Goal: Information Seeking & Learning: Learn about a topic

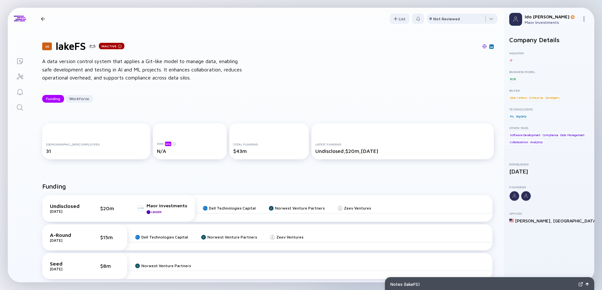
click at [24, 109] on icon "Search" at bounding box center [20, 108] width 8 height 8
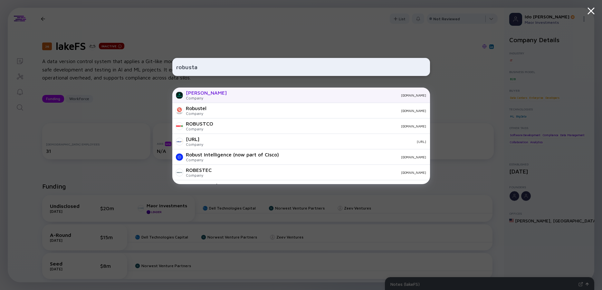
type input "robusta"
click at [218, 93] on div "Robusta Dev Company [DOMAIN_NAME]" at bounding box center [301, 95] width 258 height 15
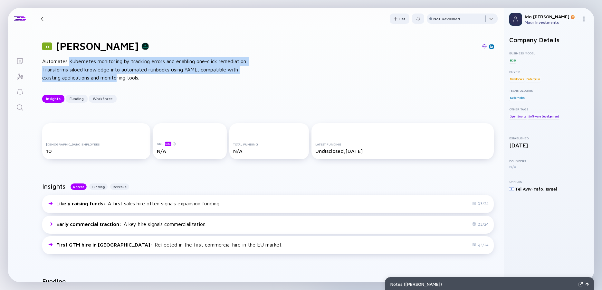
drag, startPoint x: 71, startPoint y: 64, endPoint x: 157, endPoint y: 79, distance: 87.2
click at [157, 79] on div "Automates Kubernetes monitoring by tracking errors and enabling one-click remed…" at bounding box center [145, 69] width 206 height 25
click at [157, 78] on div "Automates Kubernetes monitoring by tracking errors and enabling one-click remed…" at bounding box center [145, 69] width 206 height 25
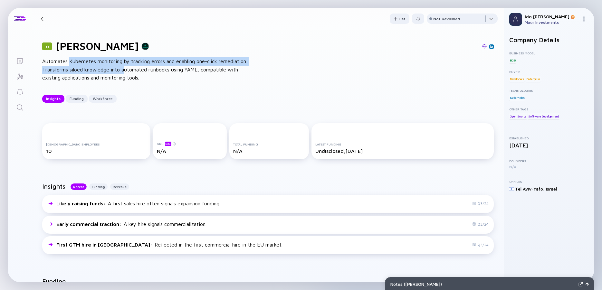
drag, startPoint x: 135, startPoint y: 65, endPoint x: 70, endPoint y: 60, distance: 65.2
click at [70, 60] on div "Automates Kubernetes monitoring by tracking errors and enabling one-click remed…" at bounding box center [145, 69] width 206 height 25
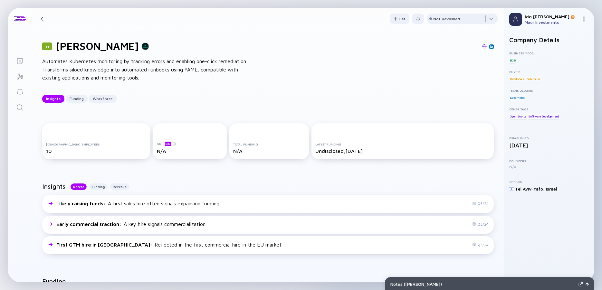
click at [69, 60] on div "Automates Kubernetes monitoring by tracking errors and enabling one-click remed…" at bounding box center [145, 69] width 206 height 25
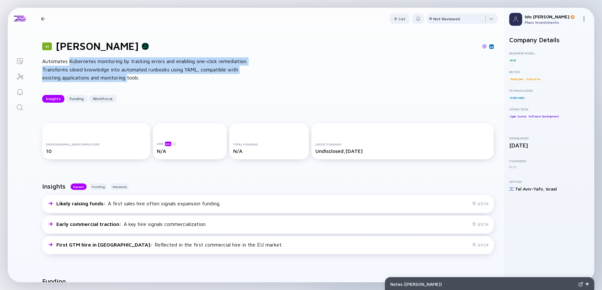
drag, startPoint x: 71, startPoint y: 61, endPoint x: 148, endPoint y: 78, distance: 78.3
click at [148, 78] on div "Automates Kubernetes monitoring by tracking errors and enabling one-click remed…" at bounding box center [145, 69] width 206 height 25
drag, startPoint x: 148, startPoint y: 78, endPoint x: 155, endPoint y: 79, distance: 7.1
click at [148, 78] on div "Automates Kubernetes monitoring by tracking errors and enabling one-click remed…" at bounding box center [145, 69] width 206 height 25
drag, startPoint x: 150, startPoint y: 74, endPoint x: 68, endPoint y: 63, distance: 82.6
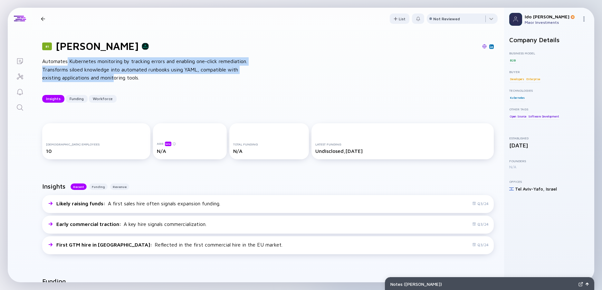
click at [68, 63] on div "Automates Kubernetes monitoring by tracking errors and enabling one-click remed…" at bounding box center [145, 69] width 206 height 25
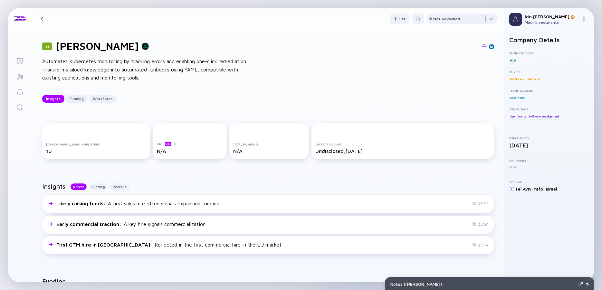
click at [68, 63] on div "Automates Kubernetes monitoring by tracking errors and enabling one-click remed…" at bounding box center [145, 69] width 206 height 25
drag, startPoint x: 70, startPoint y: 62, endPoint x: 70, endPoint y: 70, distance: 8.4
click at [70, 70] on div "Automates Kubernetes monitoring by tracking errors and enabling one-click remed…" at bounding box center [145, 69] width 206 height 25
drag, startPoint x: 70, startPoint y: 70, endPoint x: 71, endPoint y: 62, distance: 8.1
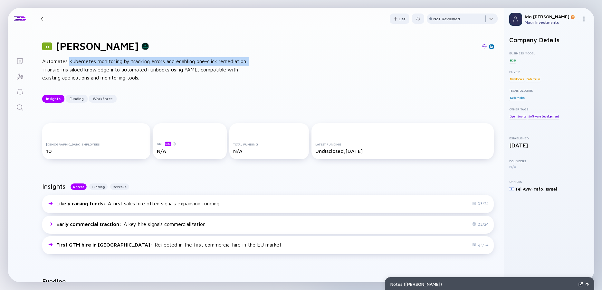
click at [71, 62] on div "Automates Kubernetes monitoring by tracking errors and enabling one-click remed…" at bounding box center [145, 69] width 206 height 25
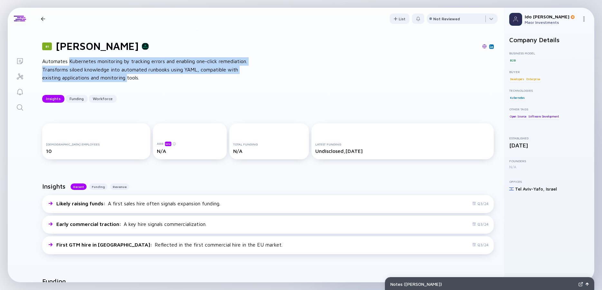
drag, startPoint x: 71, startPoint y: 62, endPoint x: 154, endPoint y: 75, distance: 84.1
click at [154, 75] on div "Automates Kubernetes monitoring by tracking errors and enabling one-click remed…" at bounding box center [145, 69] width 206 height 25
drag, startPoint x: 157, startPoint y: 76, endPoint x: 77, endPoint y: 61, distance: 81.5
click at [77, 61] on div "Automates Kubernetes monitoring by tracking errors and enabling one-click remed…" at bounding box center [145, 69] width 206 height 25
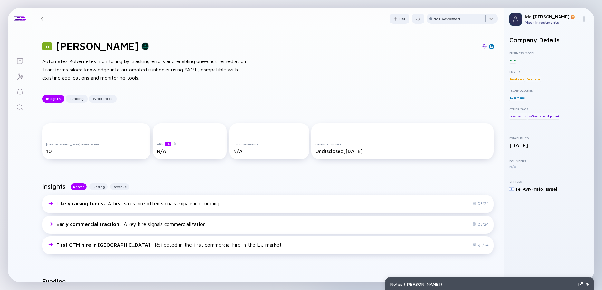
click at [77, 61] on div "Automates Kubernetes monitoring by tracking errors and enabling one-click remed…" at bounding box center [145, 69] width 206 height 25
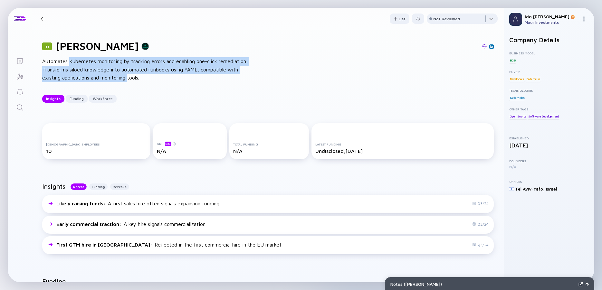
drag, startPoint x: 101, startPoint y: 67, endPoint x: 150, endPoint y: 79, distance: 50.2
click at [150, 78] on div "Automates Kubernetes monitoring by tracking errors and enabling one-click remed…" at bounding box center [145, 69] width 206 height 25
click at [150, 79] on div "Automates Kubernetes monitoring by tracking errors and enabling one-click remed…" at bounding box center [145, 69] width 206 height 25
drag, startPoint x: 150, startPoint y: 79, endPoint x: 71, endPoint y: 60, distance: 81.3
click at [71, 60] on div "Automates Kubernetes monitoring by tracking errors and enabling one-click remed…" at bounding box center [145, 69] width 206 height 25
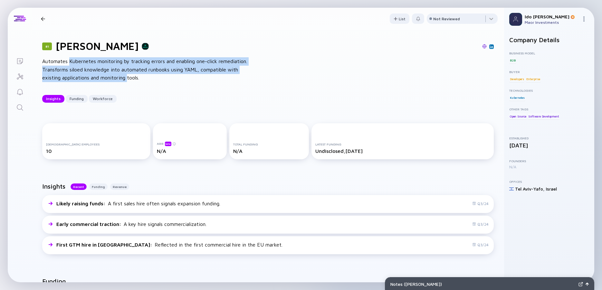
click at [71, 60] on div "Automates Kubernetes monitoring by tracking errors and enabling one-click remed…" at bounding box center [145, 69] width 206 height 25
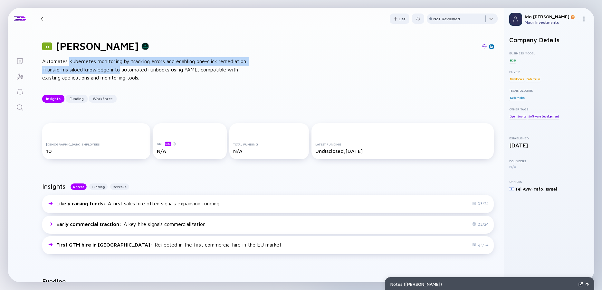
drag, startPoint x: 78, startPoint y: 63, endPoint x: 154, endPoint y: 74, distance: 76.6
click at [152, 74] on div "Automates Kubernetes monitoring by tracking errors and enabling one-click remed…" at bounding box center [145, 69] width 206 height 25
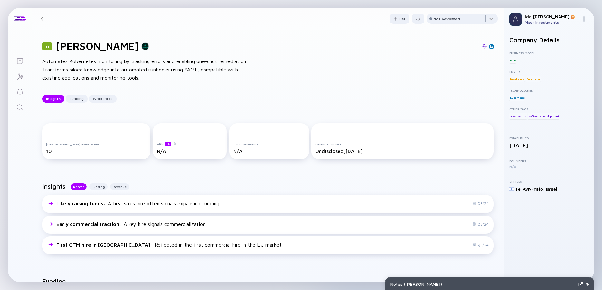
drag, startPoint x: 154, startPoint y: 74, endPoint x: 159, endPoint y: 75, distance: 4.9
click at [155, 74] on div "Automates Kubernetes monitoring by tracking errors and enabling one-click remed…" at bounding box center [145, 69] width 206 height 25
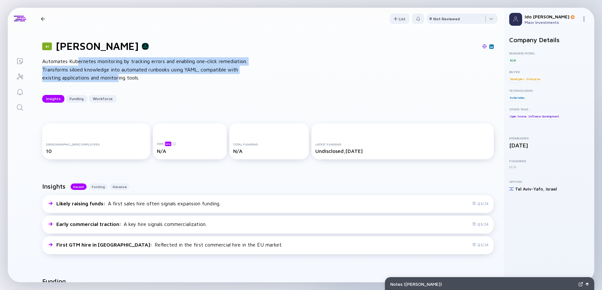
drag, startPoint x: 159, startPoint y: 75, endPoint x: 75, endPoint y: 59, distance: 85.2
click at [77, 60] on div "Automates Kubernetes monitoring by tracking errors and enabling one-click remed…" at bounding box center [145, 69] width 206 height 25
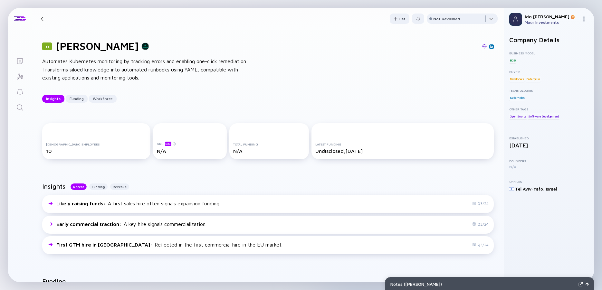
click at [74, 59] on div "Automates Kubernetes monitoring by tracking errors and enabling one-click remed…" at bounding box center [145, 69] width 206 height 25
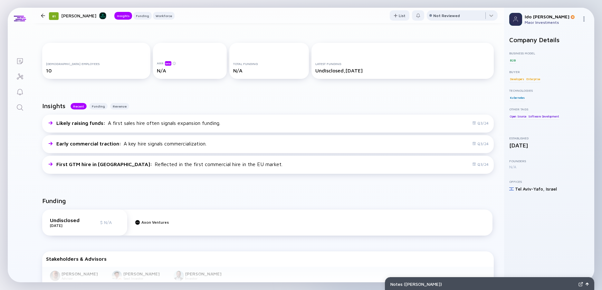
scroll to position [116, 0]
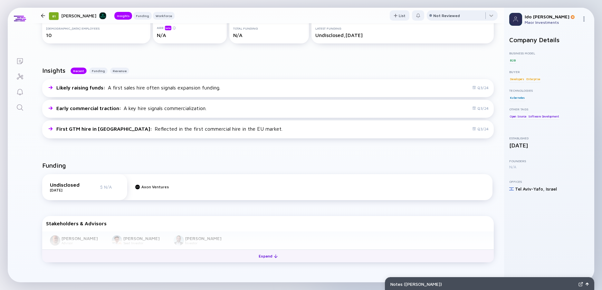
click at [268, 257] on div "Expand" at bounding box center [268, 256] width 27 height 10
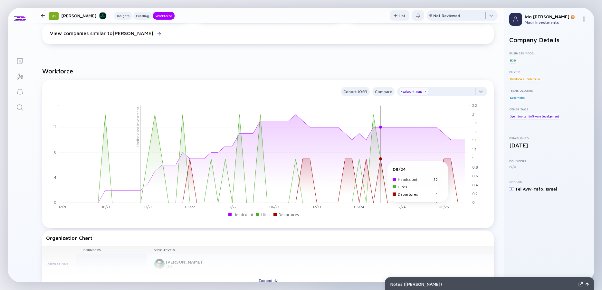
scroll to position [580, 0]
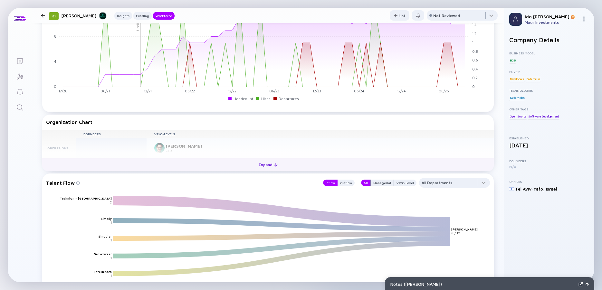
click at [274, 163] on div at bounding box center [276, 165] width 4 height 4
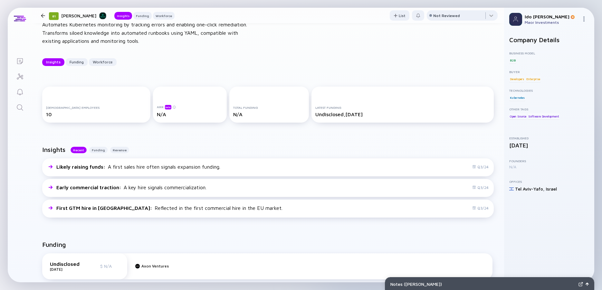
scroll to position [0, 0]
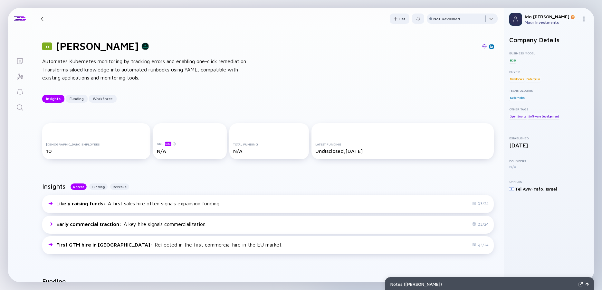
click at [482, 45] on img at bounding box center [484, 46] width 5 height 5
click at [18, 111] on div "Search" at bounding box center [20, 108] width 8 height 9
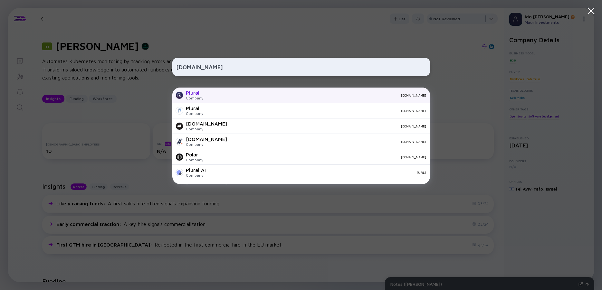
type input "[DOMAIN_NAME]"
click at [200, 93] on div "Plural" at bounding box center [194, 93] width 17 height 6
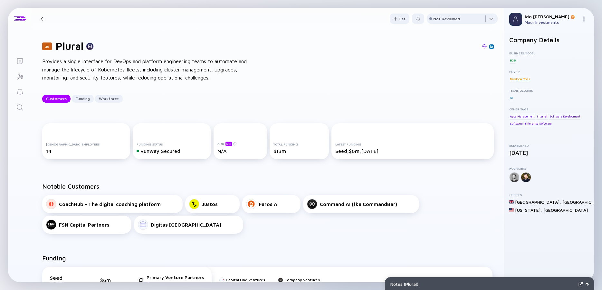
click at [84, 58] on div "Provides a single interface for DevOps and platform engineering teams to automa…" at bounding box center [145, 69] width 206 height 25
click at [68, 60] on div "Provides a single interface for DevOps and platform engineering teams to automa…" at bounding box center [145, 69] width 206 height 25
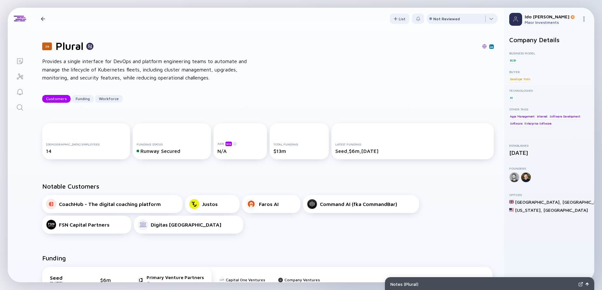
click at [68, 60] on div "Provides a single interface for DevOps and platform engineering teams to automa…" at bounding box center [145, 69] width 206 height 25
click at [62, 60] on div "Provides a single interface for DevOps and platform engineering teams to automa…" at bounding box center [145, 69] width 206 height 25
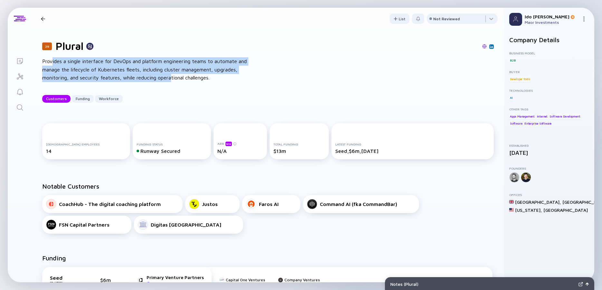
drag, startPoint x: 52, startPoint y: 60, endPoint x: 197, endPoint y: 75, distance: 145.7
click at [197, 75] on div "Provides a single interface for DevOps and platform engineering teams to automa…" at bounding box center [145, 69] width 206 height 25
click at [197, 76] on div "Provides a single interface for DevOps and platform engineering teams to automa…" at bounding box center [145, 69] width 206 height 25
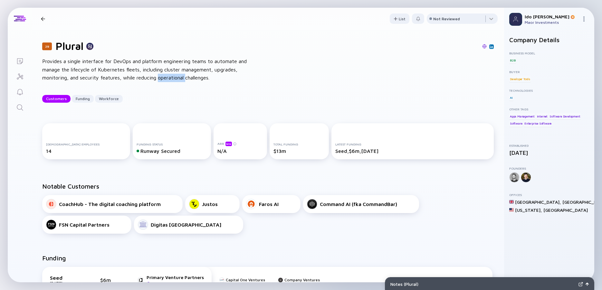
click at [197, 77] on div "Provides a single interface for DevOps and platform engineering teams to automa…" at bounding box center [145, 69] width 206 height 25
click at [156, 70] on div "Provides a single interface for DevOps and platform engineering teams to automa…" at bounding box center [145, 69] width 206 height 25
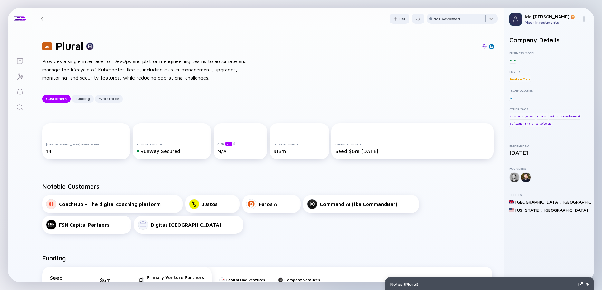
click at [130, 69] on div "Provides a single interface for DevOps and platform engineering teams to automa…" at bounding box center [145, 69] width 206 height 25
click at [115, 69] on div "Provides a single interface for DevOps and platform engineering teams to automa…" at bounding box center [145, 69] width 206 height 25
